Goal: Find specific page/section: Find specific page/section

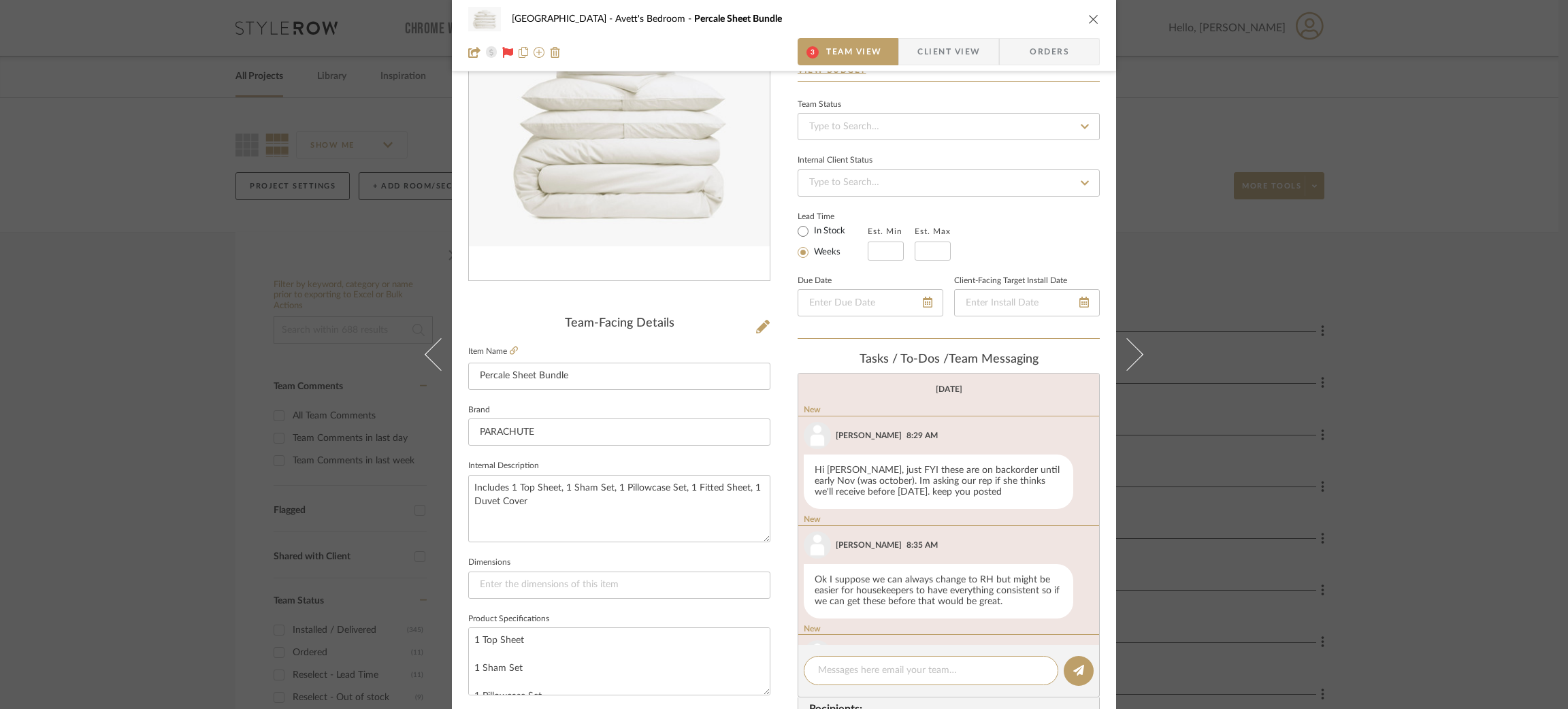
scroll to position [154, 0]
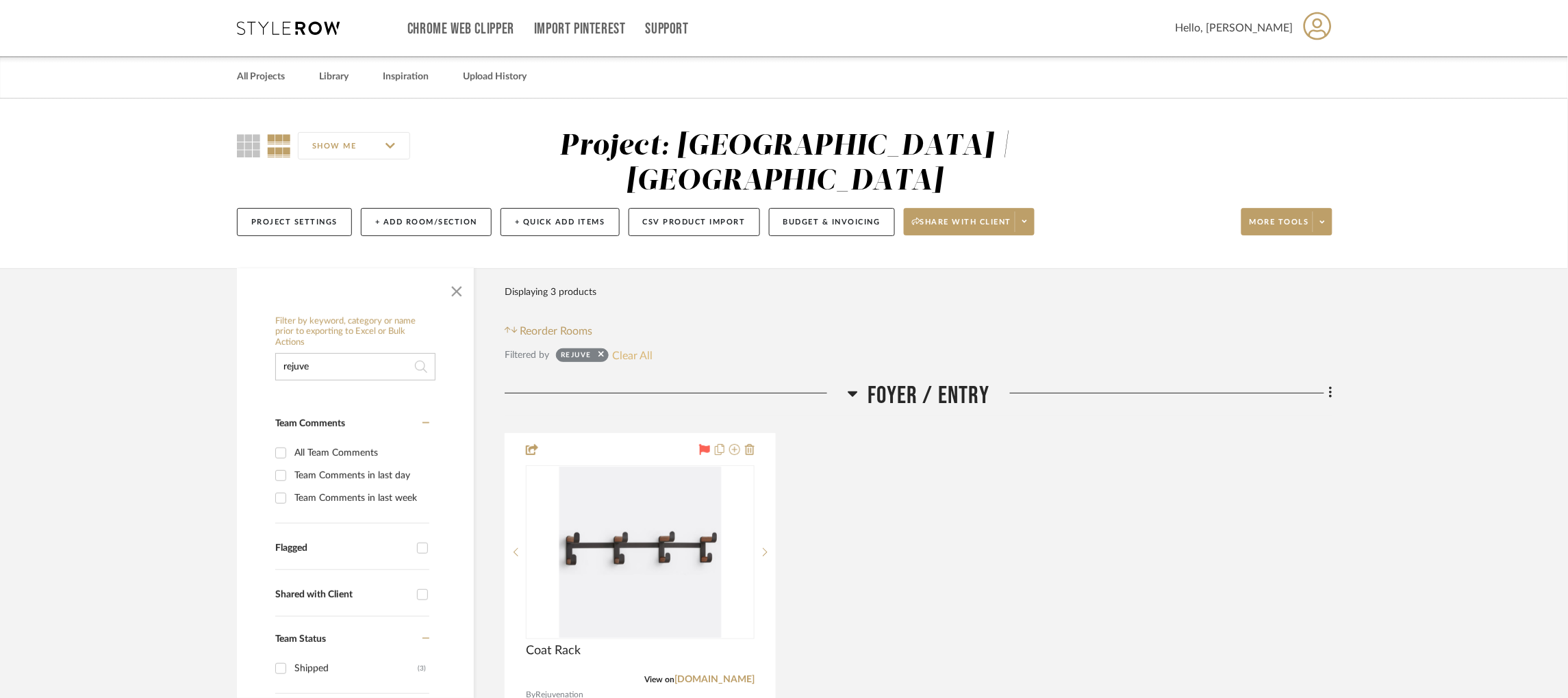
click at [632, 346] on button "Clear All" at bounding box center [632, 355] width 40 height 18
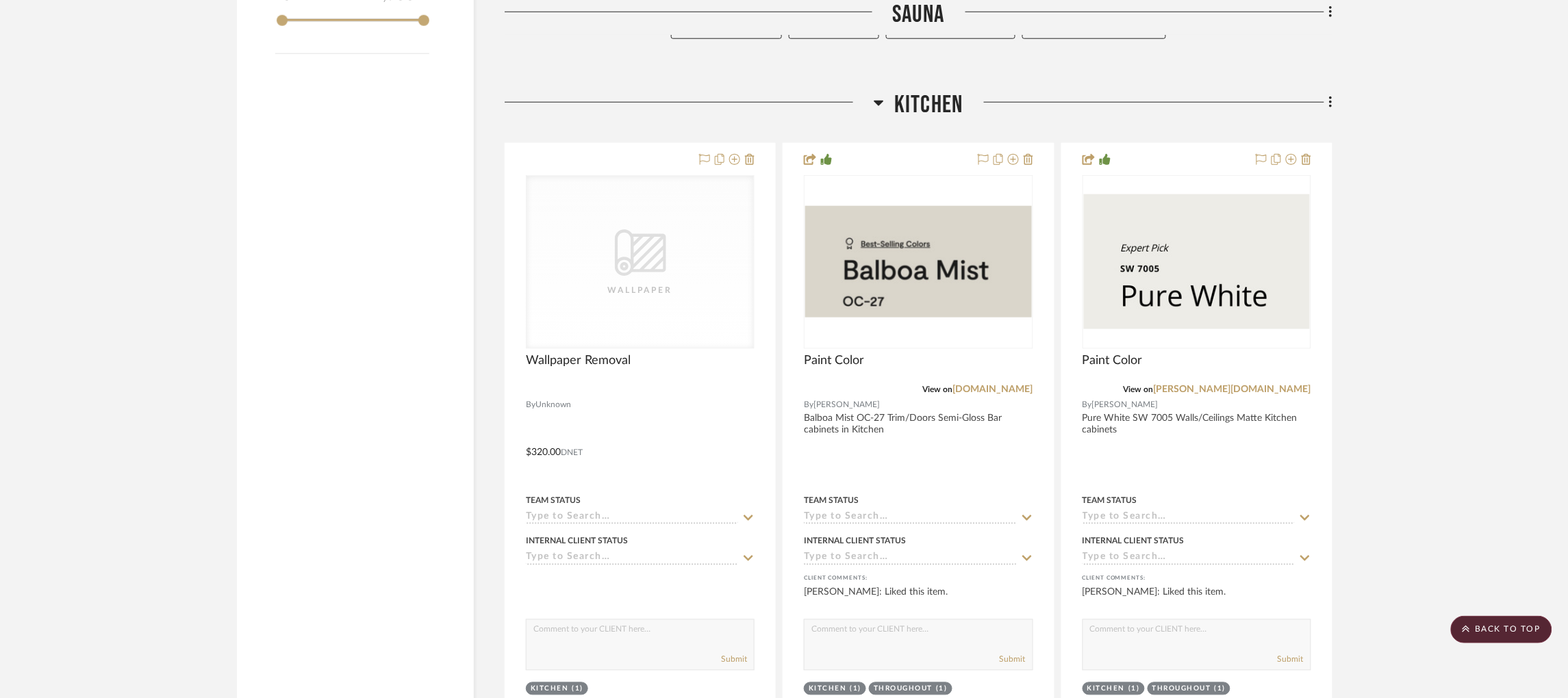
scroll to position [2503, 4]
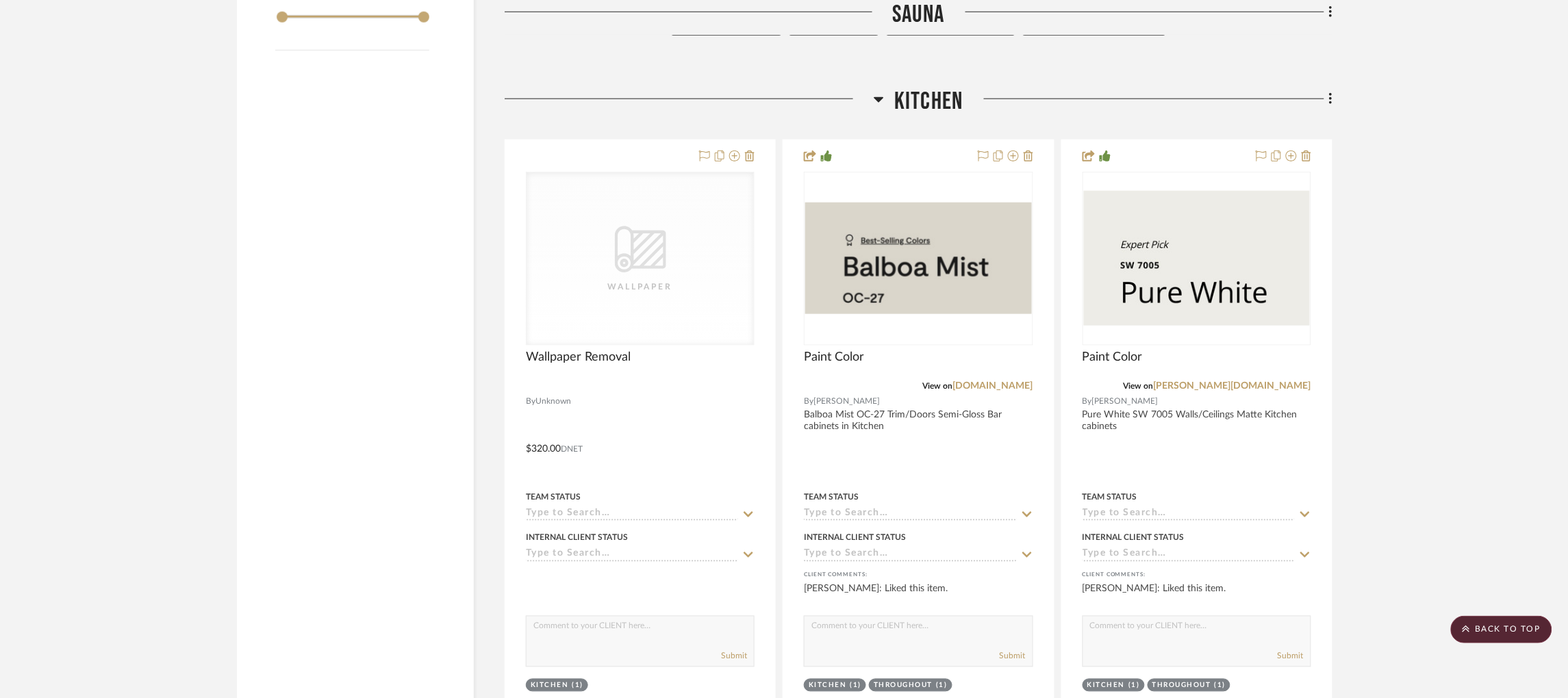
click at [874, 97] on icon at bounding box center [879, 100] width 10 height 5
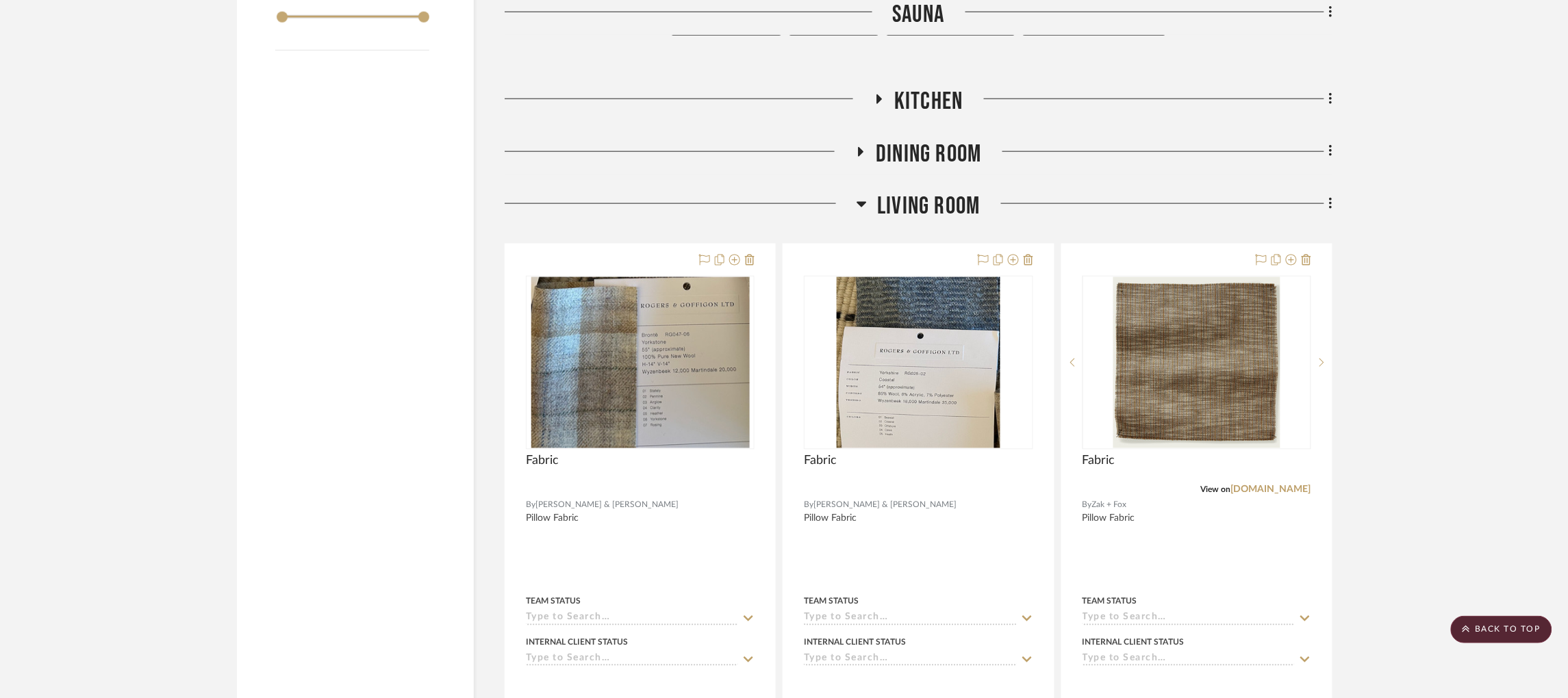
click at [859, 202] on icon at bounding box center [862, 205] width 10 height 5
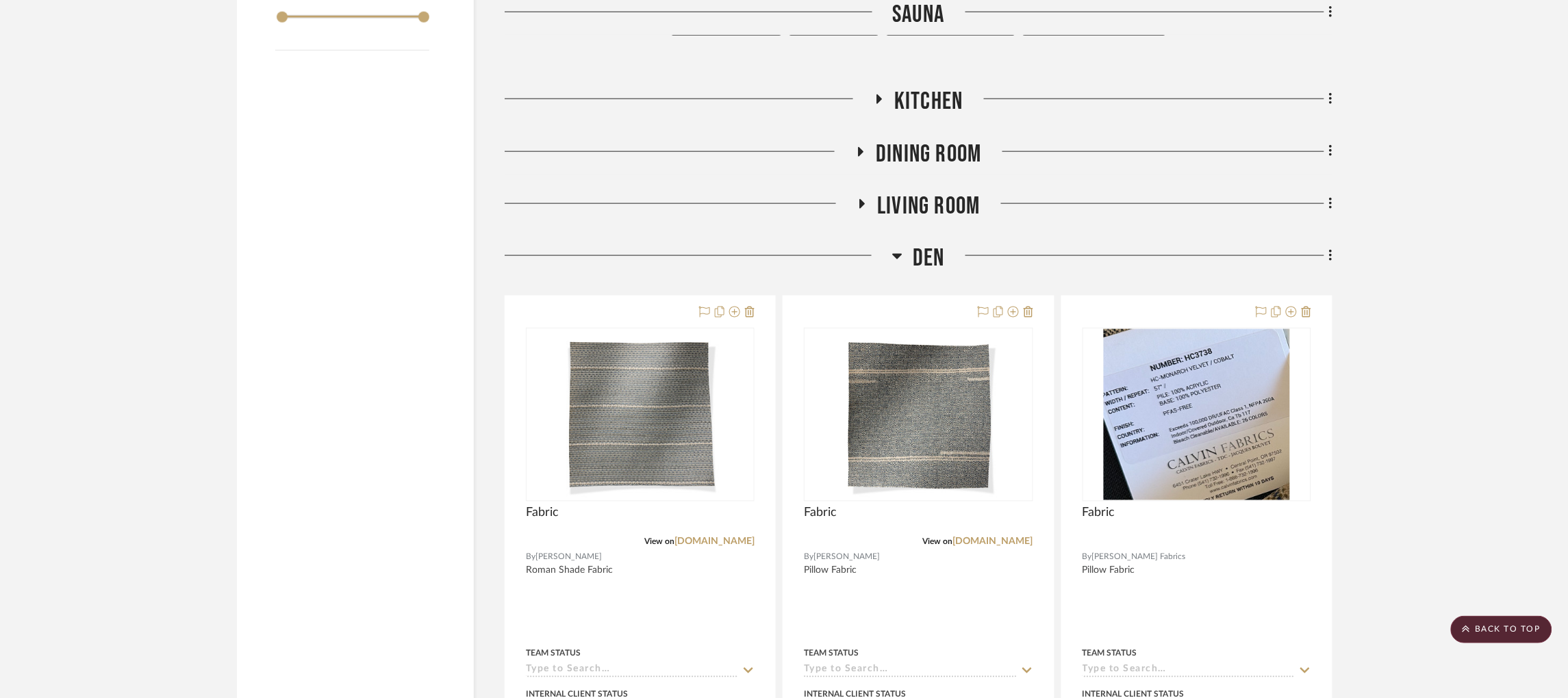
click at [893, 254] on icon at bounding box center [898, 256] width 10 height 5
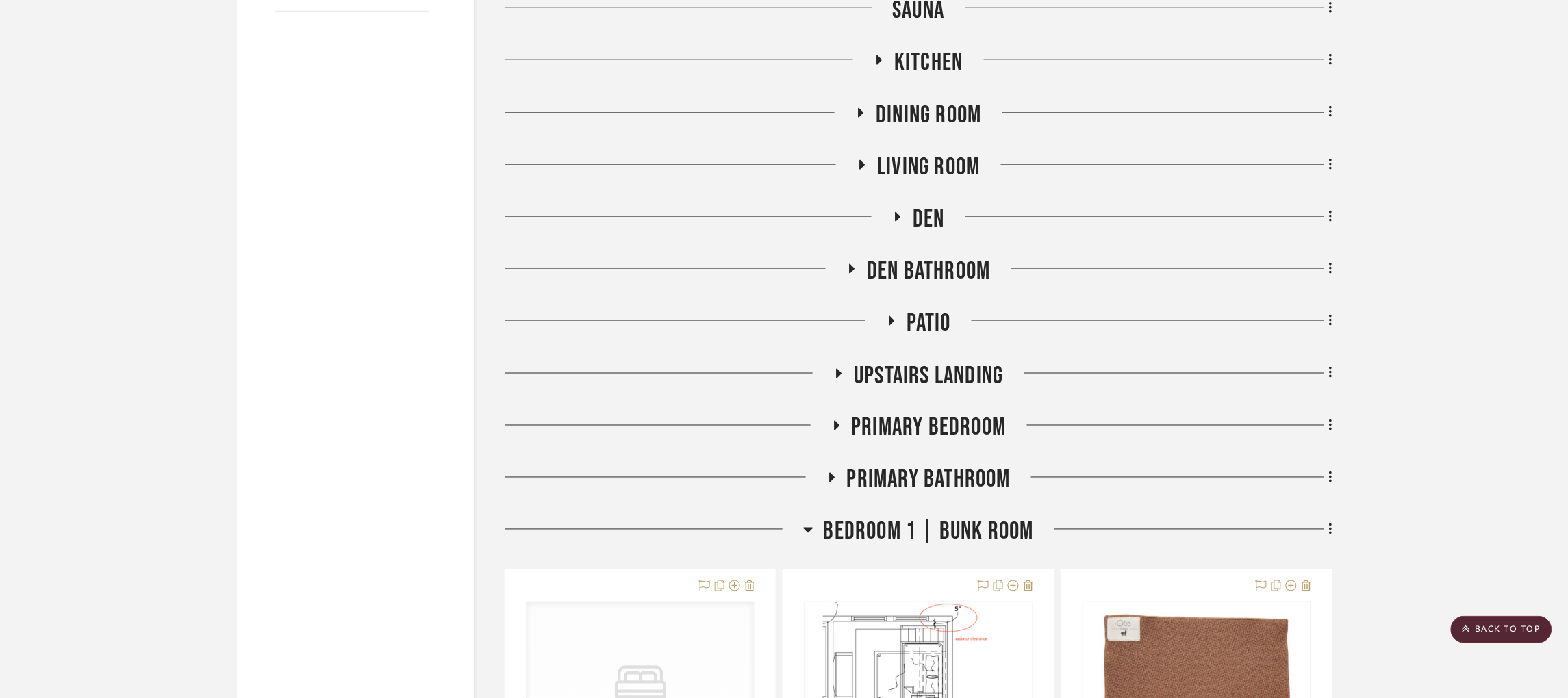
scroll to position [2544, 4]
click at [829, 419] on icon at bounding box center [836, 424] width 16 height 10
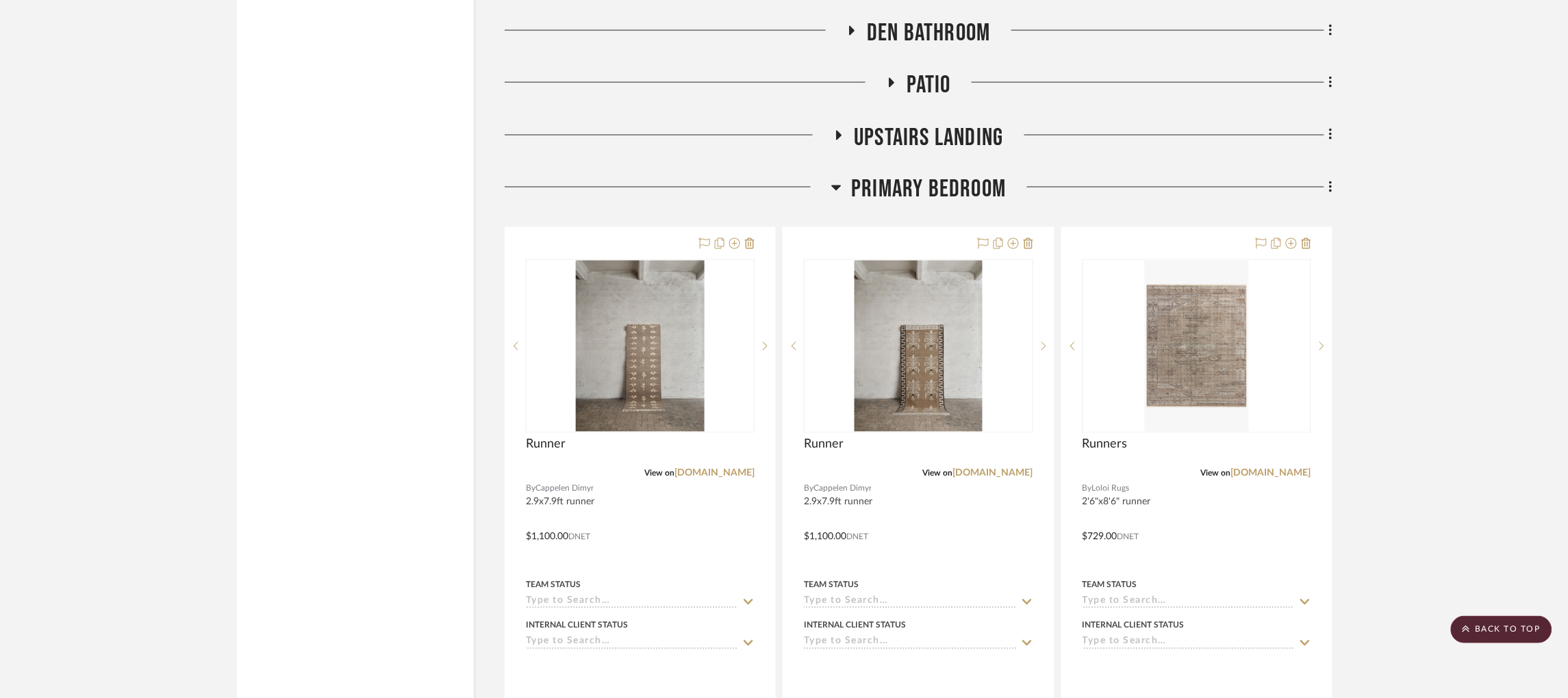
scroll to position [2778, 4]
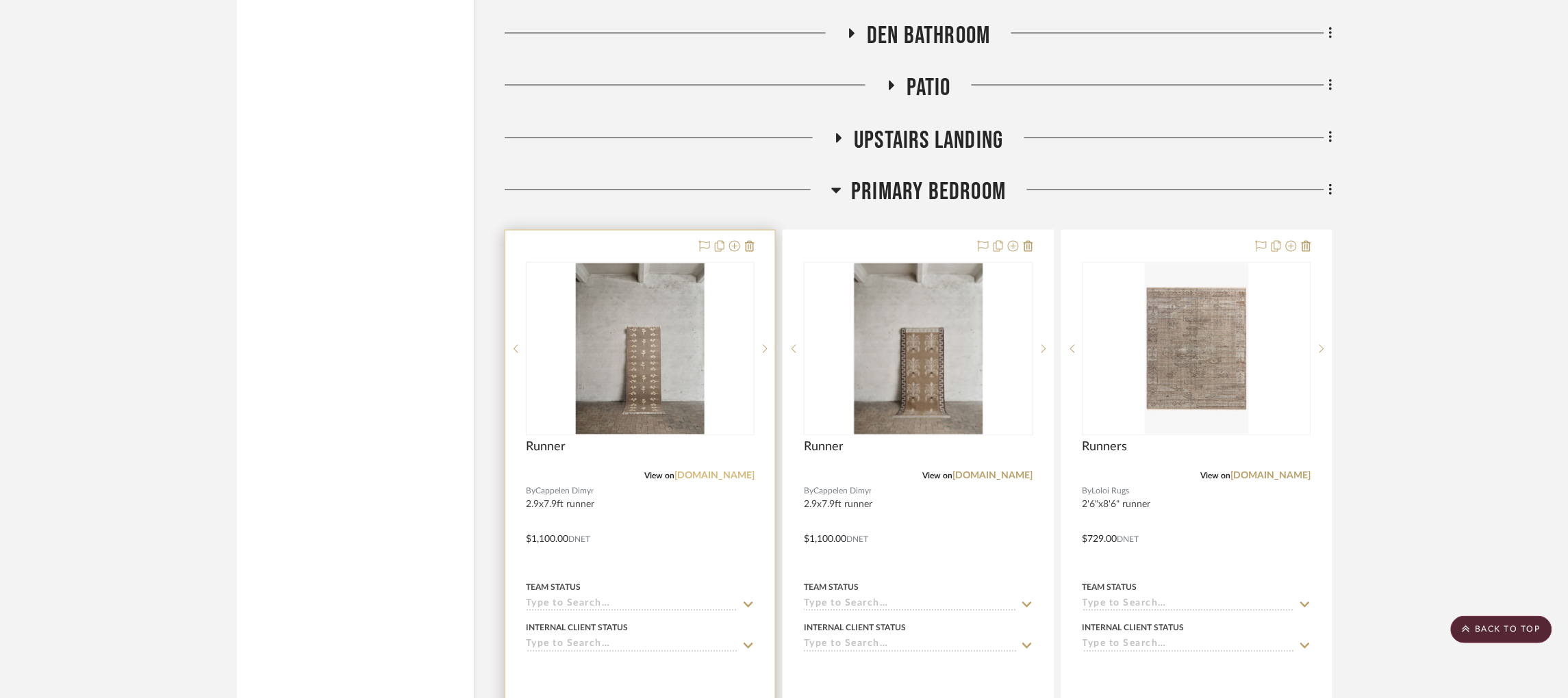
click at [729, 472] on link "[DOMAIN_NAME]" at bounding box center [714, 476] width 80 height 10
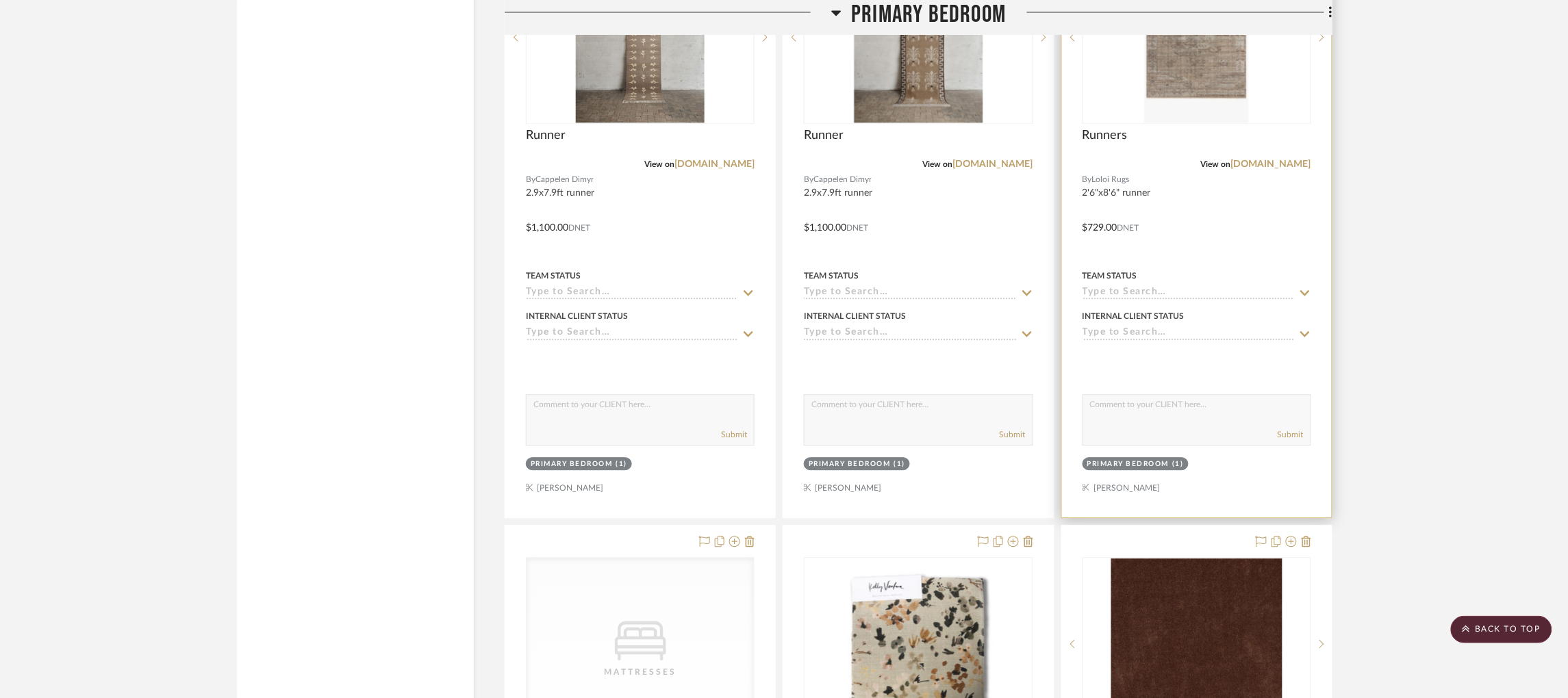
scroll to position [3089, 4]
click at [1275, 161] on link "[DOMAIN_NAME]" at bounding box center [1271, 165] width 80 height 10
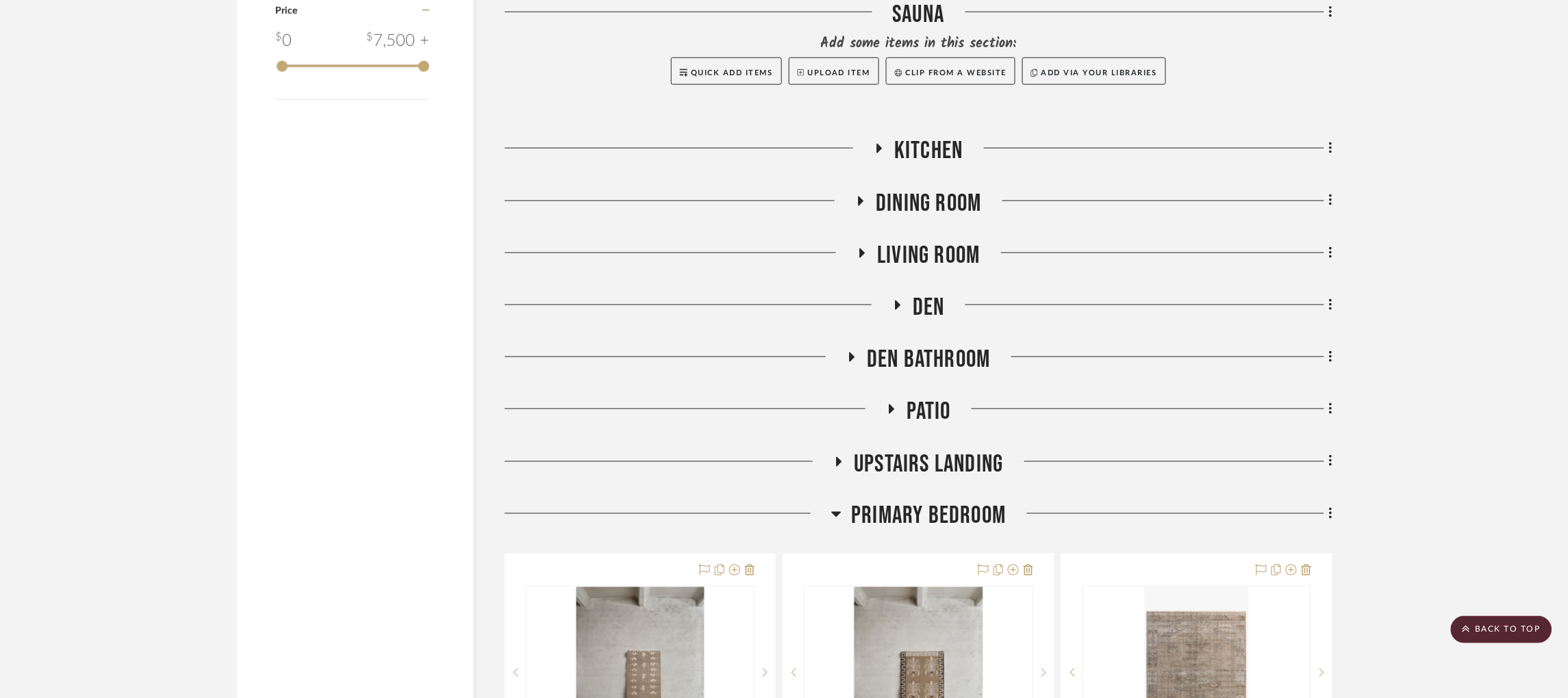
scroll to position [2453, 4]
click at [834, 507] on icon at bounding box center [836, 515] width 10 height 16
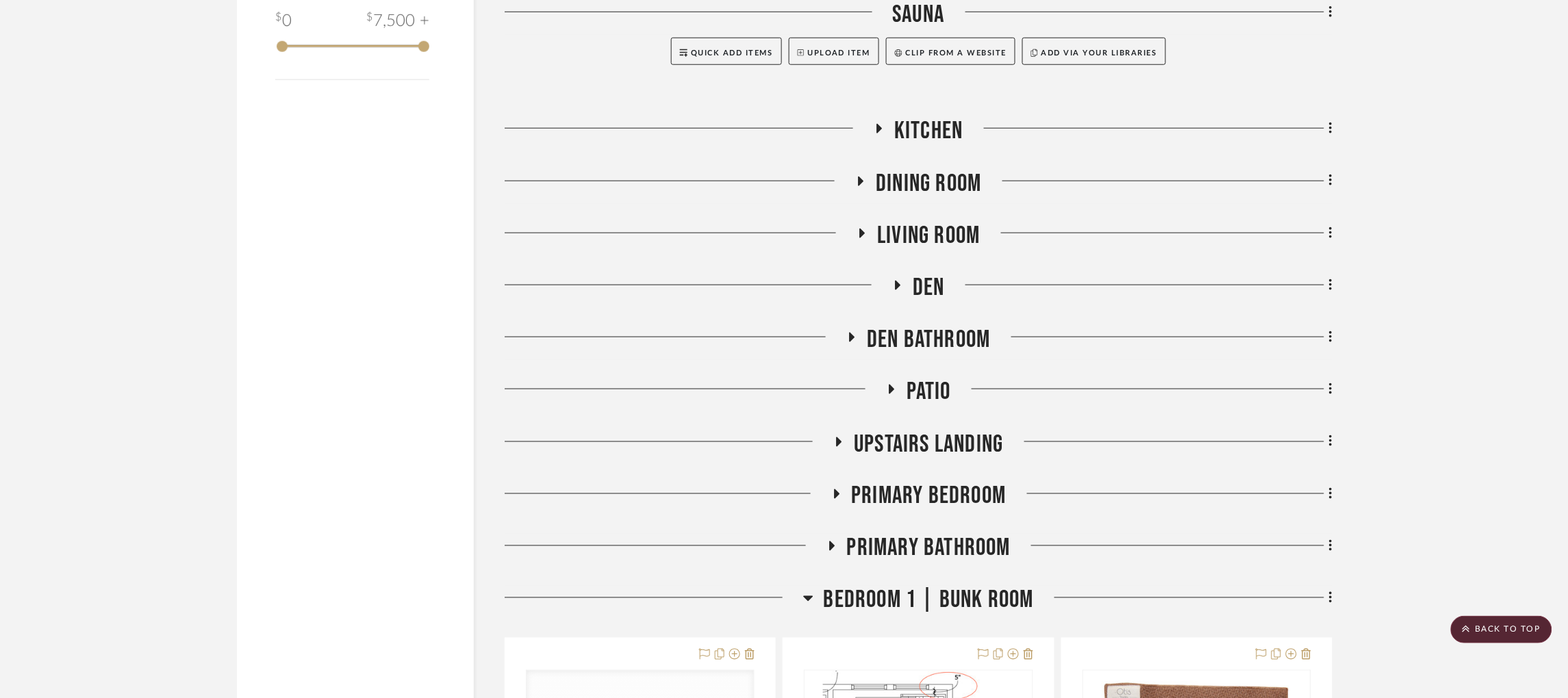
scroll to position [2477, 4]
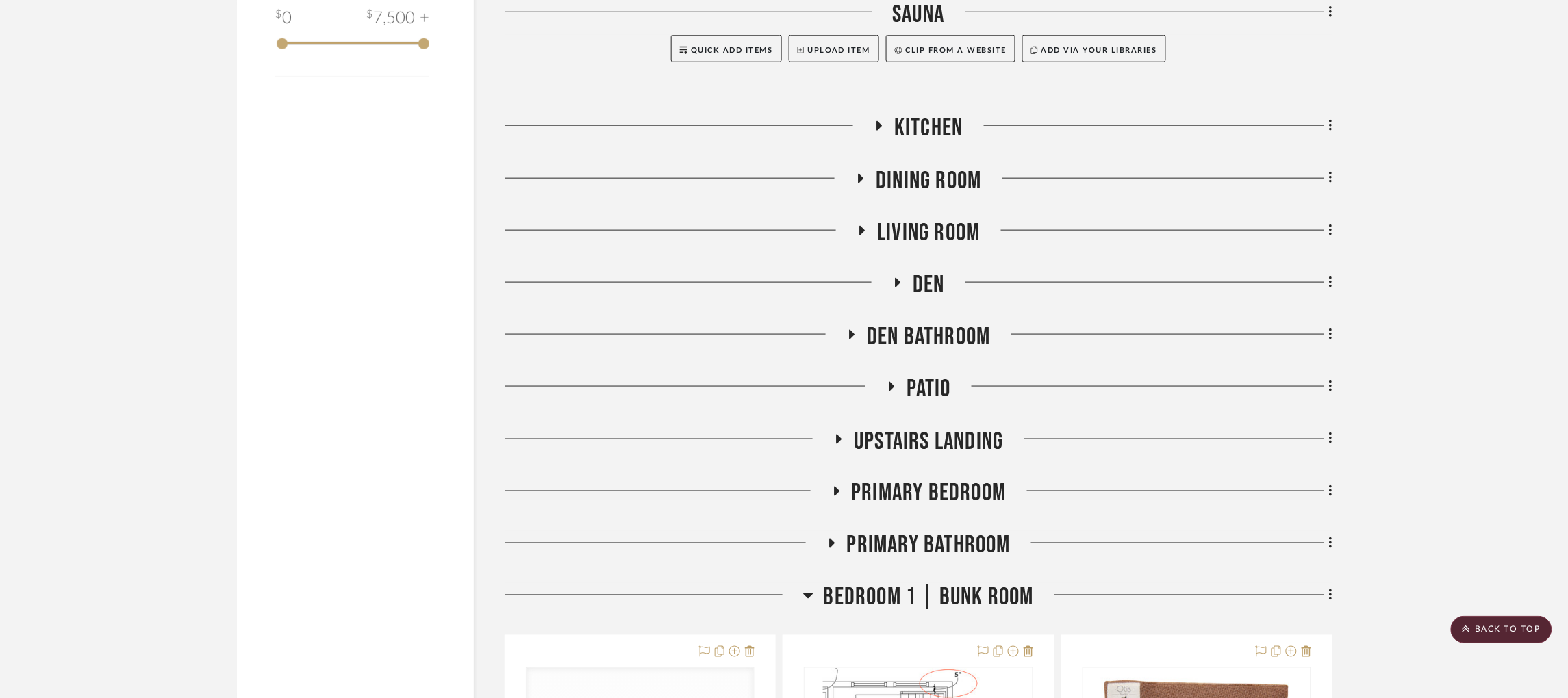
click at [837, 434] on icon at bounding box center [839, 439] width 5 height 10
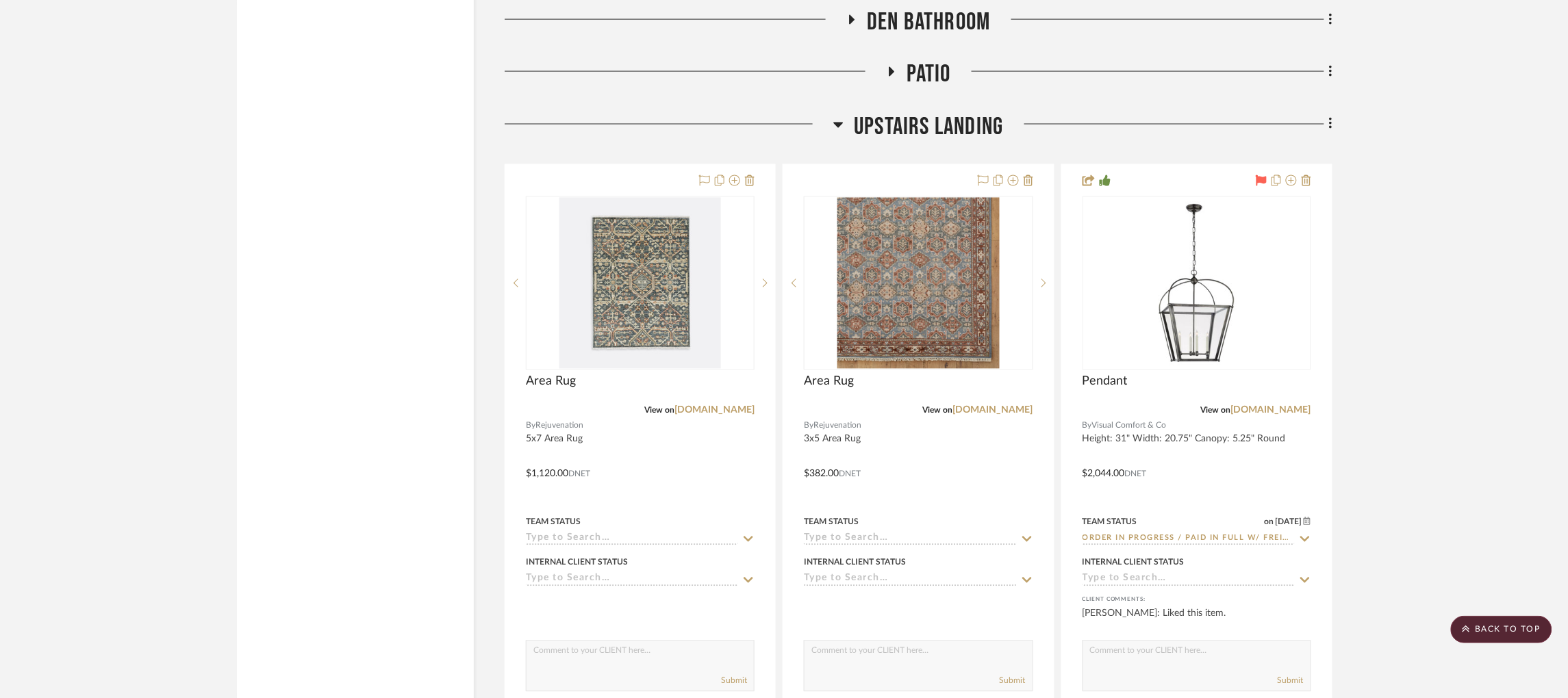
scroll to position [2783, 4]
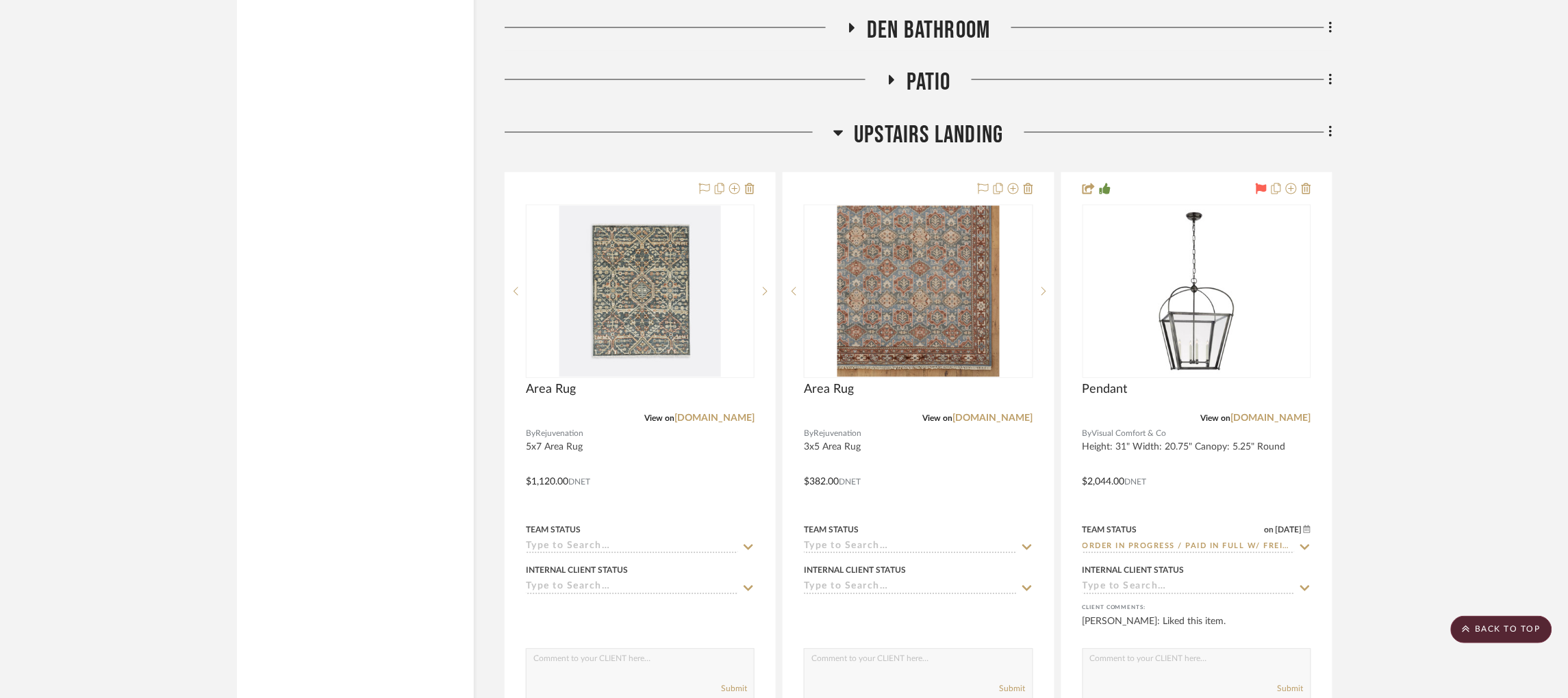
click at [838, 130] on icon at bounding box center [839, 133] width 10 height 5
